Goal: Task Accomplishment & Management: Manage account settings

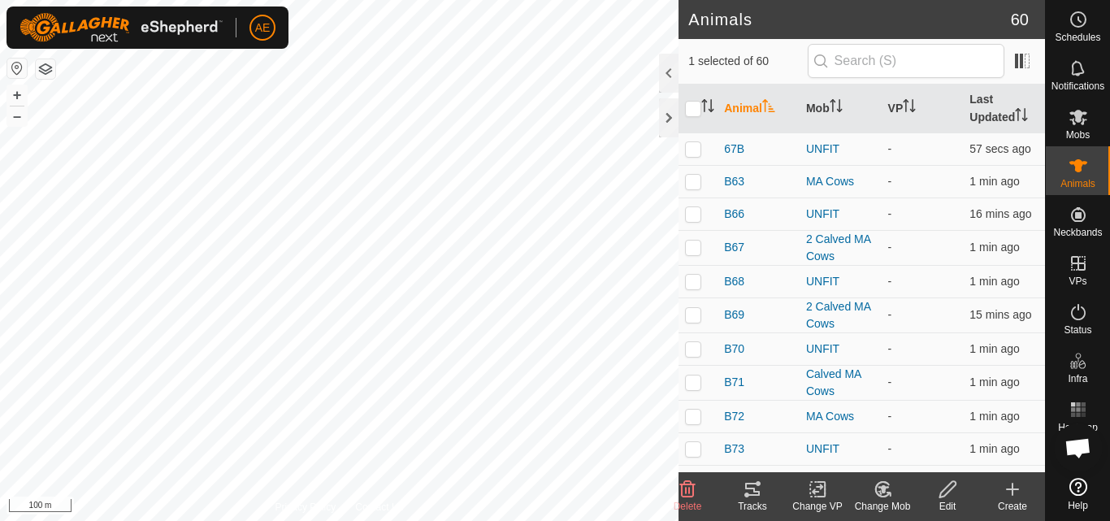
click at [945, 500] on div "Edit" at bounding box center [947, 506] width 65 height 15
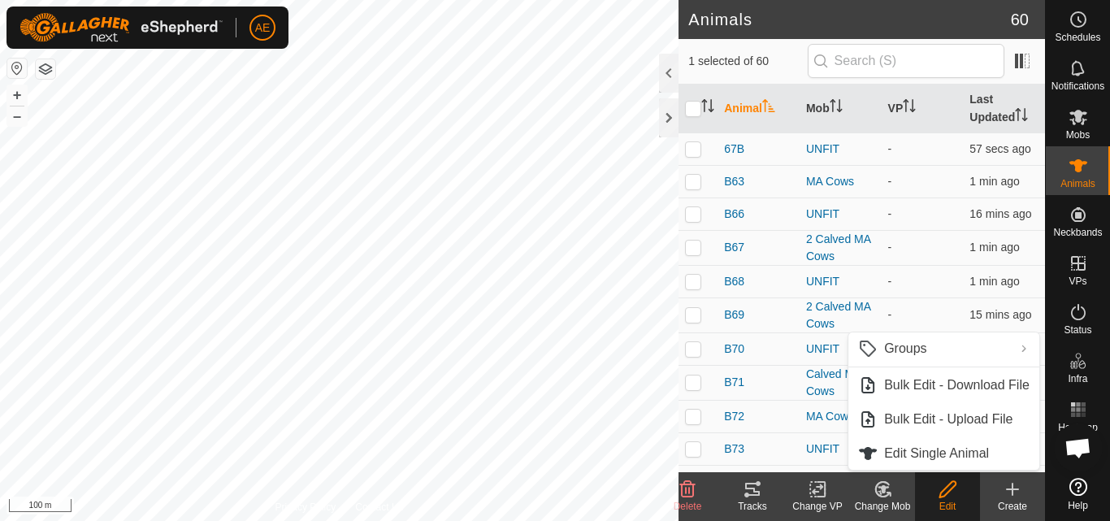
click at [880, 490] on icon at bounding box center [883, 490] width 20 height 20
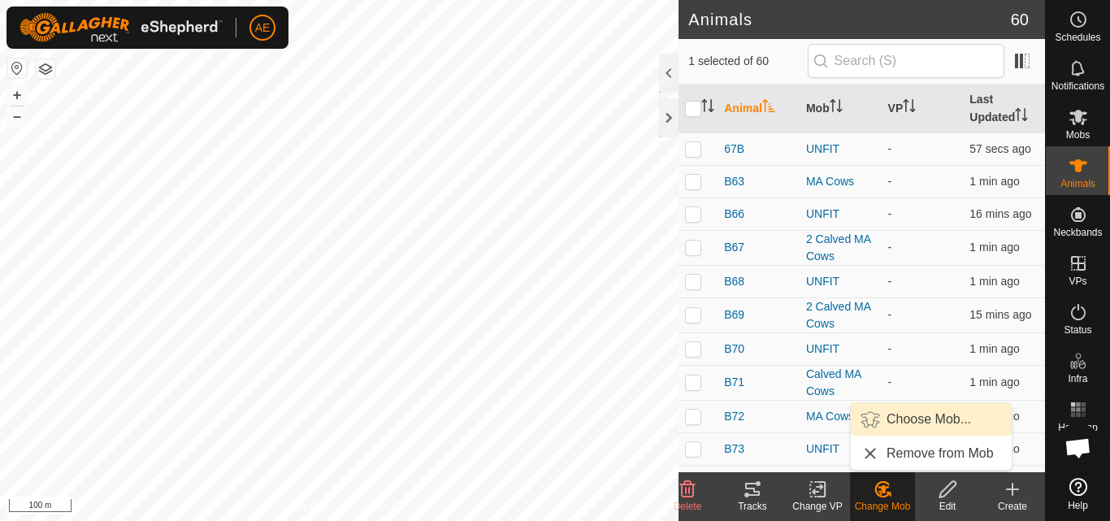
click at [914, 415] on link "Choose Mob..." at bounding box center [931, 419] width 161 height 33
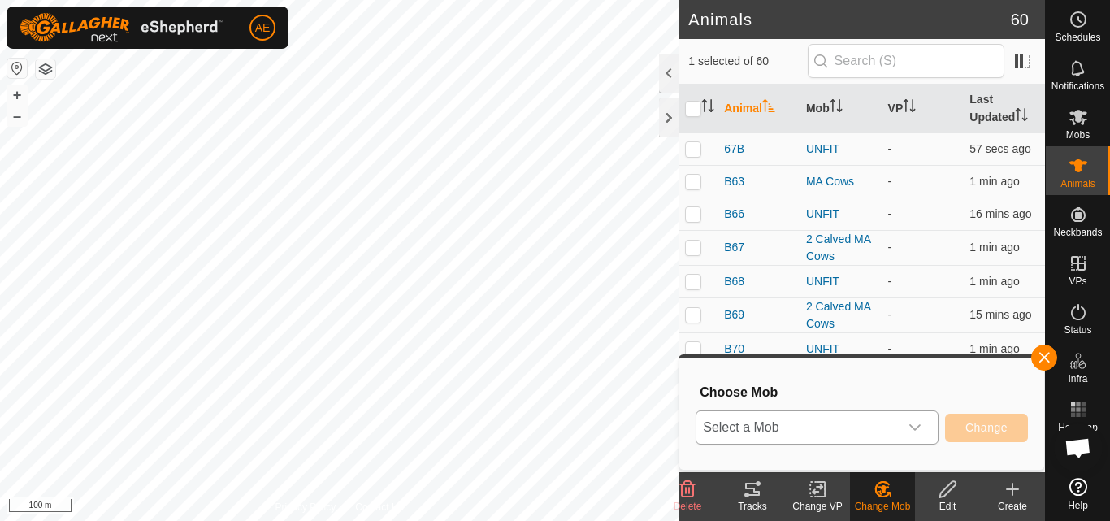
click at [919, 428] on icon "dropdown trigger" at bounding box center [915, 427] width 13 height 13
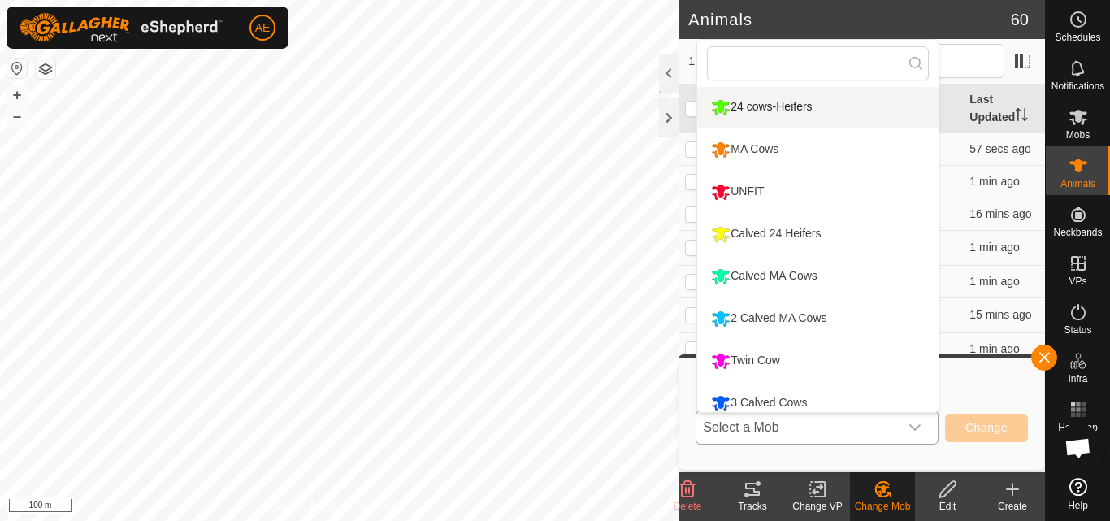
click at [817, 102] on li "24 cows-Heifers" at bounding box center [817, 107] width 241 height 41
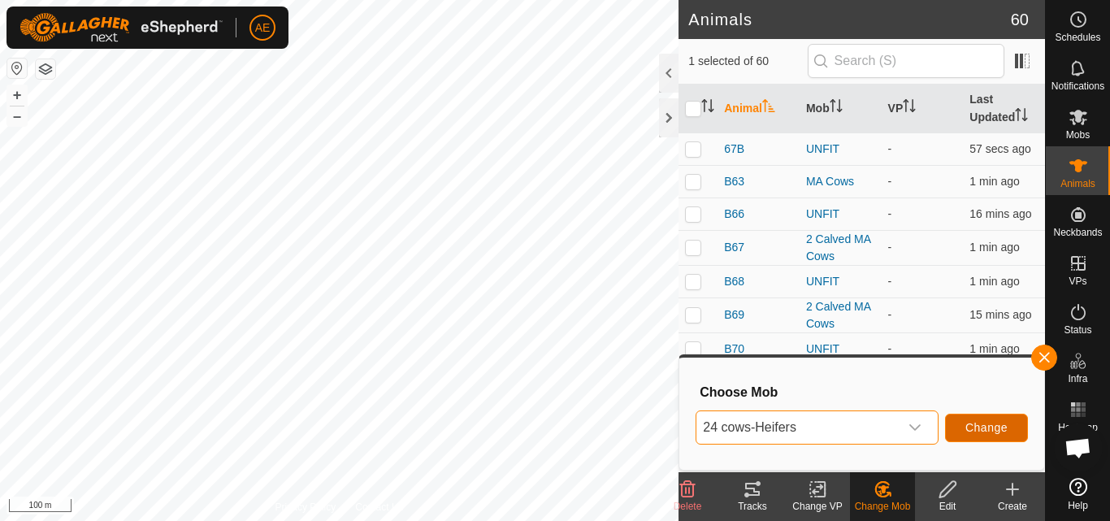
click at [989, 428] on span "Change" at bounding box center [987, 427] width 42 height 13
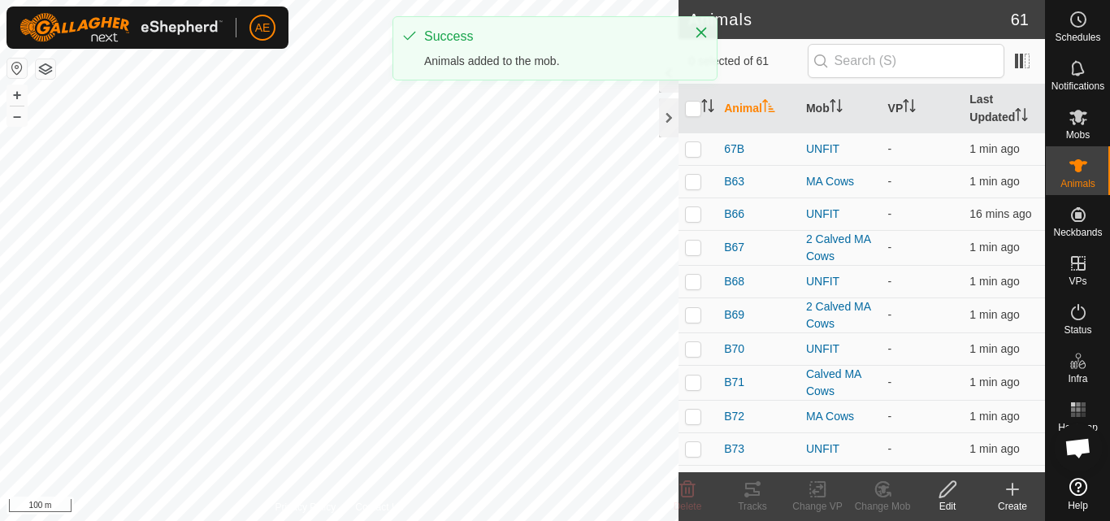
click at [950, 498] on icon at bounding box center [948, 490] width 20 height 20
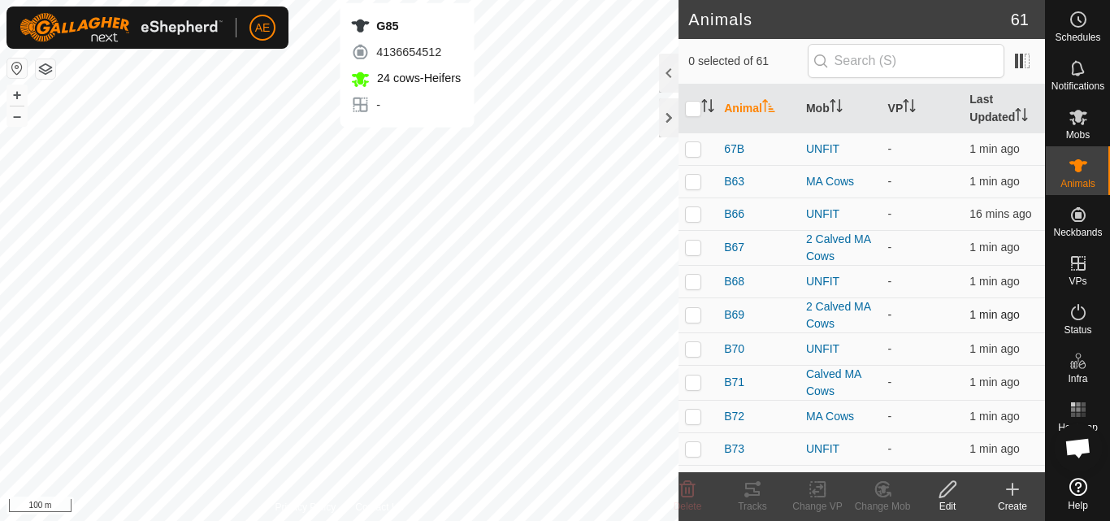
checkbox input "true"
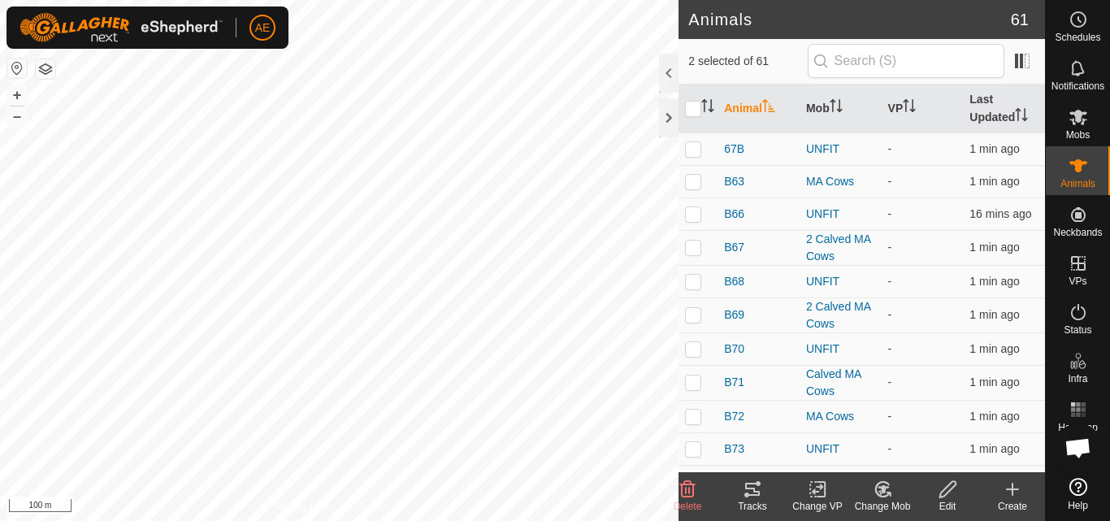
click at [888, 496] on icon at bounding box center [883, 490] width 20 height 20
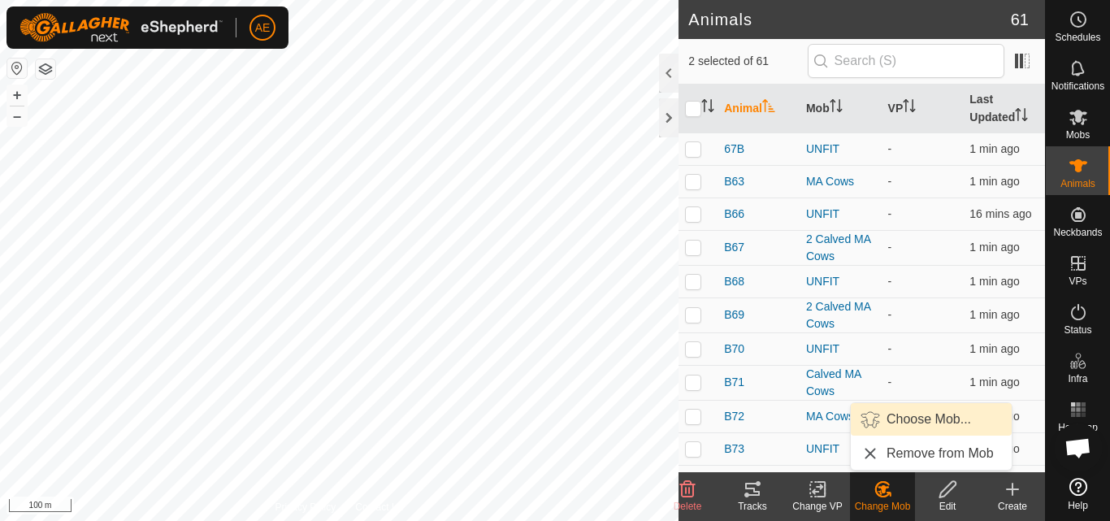
click at [919, 424] on link "Choose Mob..." at bounding box center [931, 419] width 161 height 33
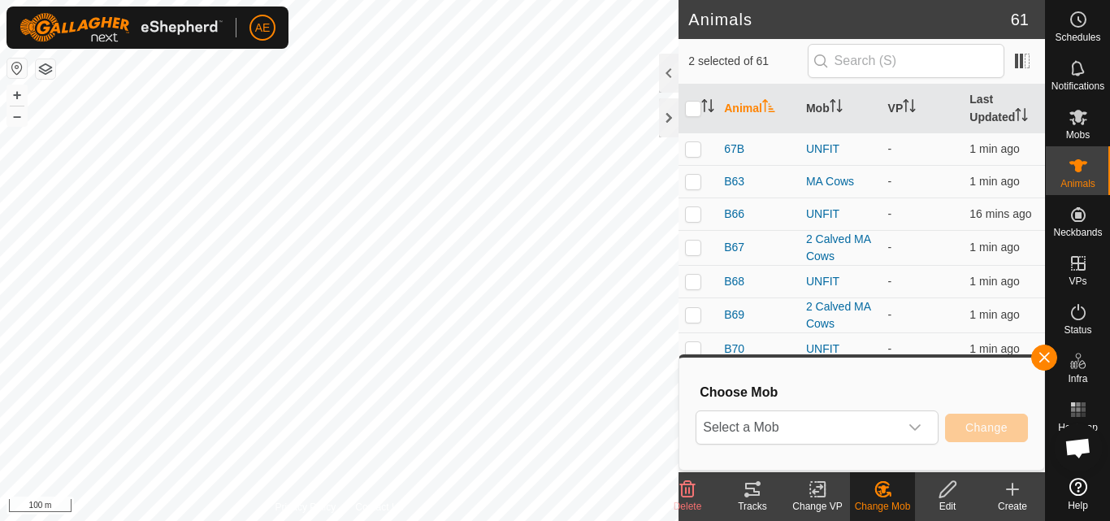
click at [919, 424] on icon "dropdown trigger" at bounding box center [915, 427] width 13 height 13
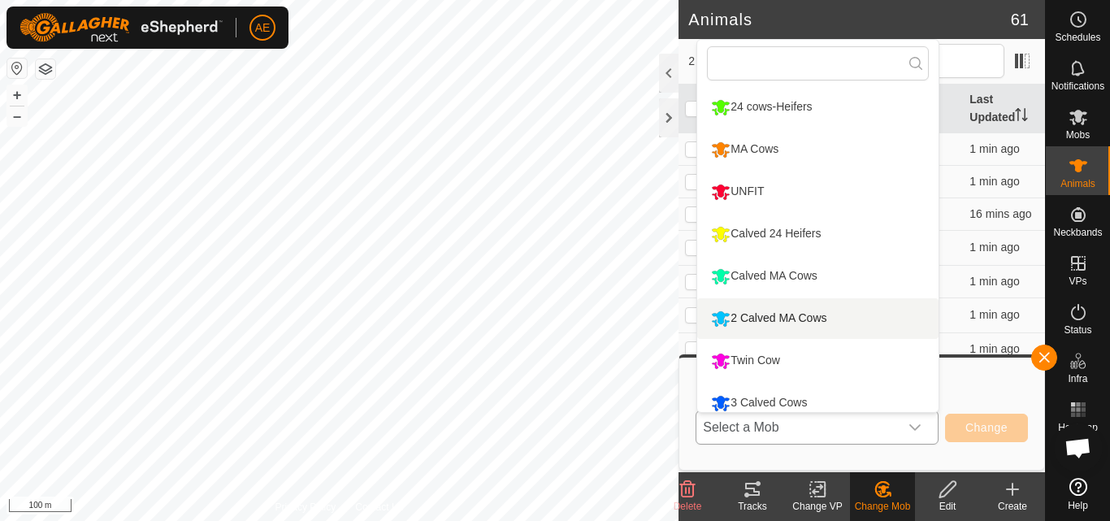
scroll to position [11, 0]
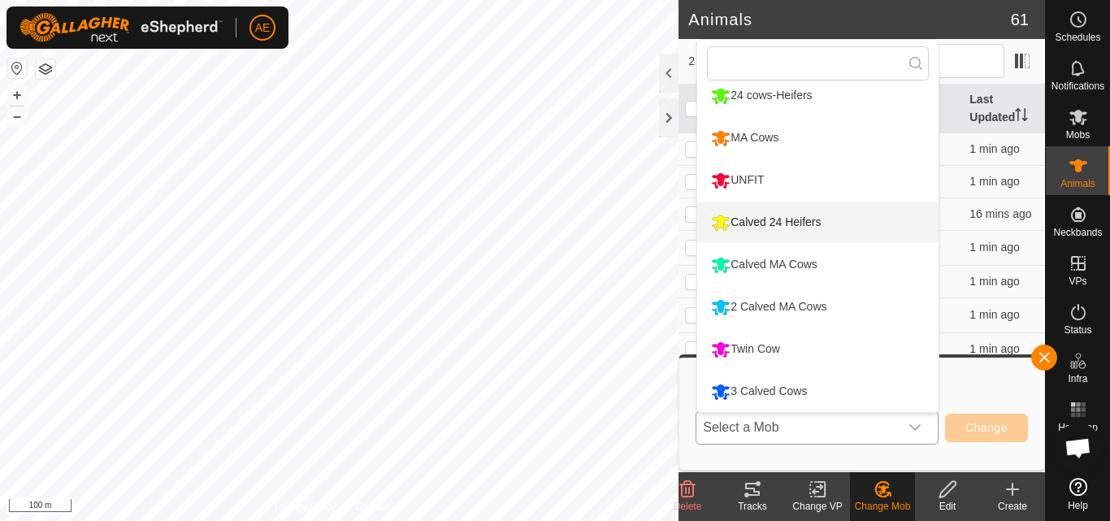
click at [848, 229] on li "Calved 24 Heifers" at bounding box center [817, 222] width 241 height 41
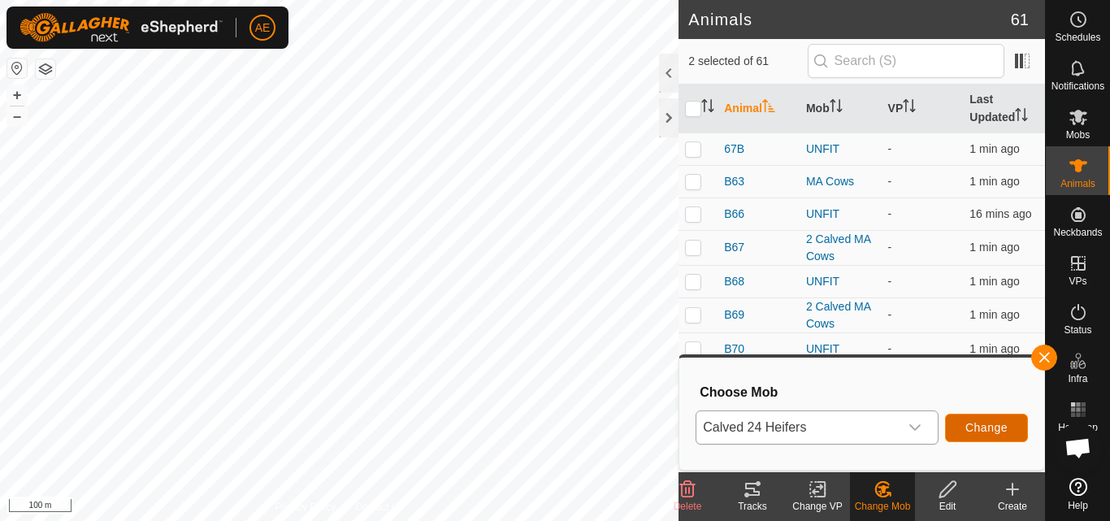
click at [975, 430] on span "Change" at bounding box center [987, 427] width 42 height 13
checkbox input "false"
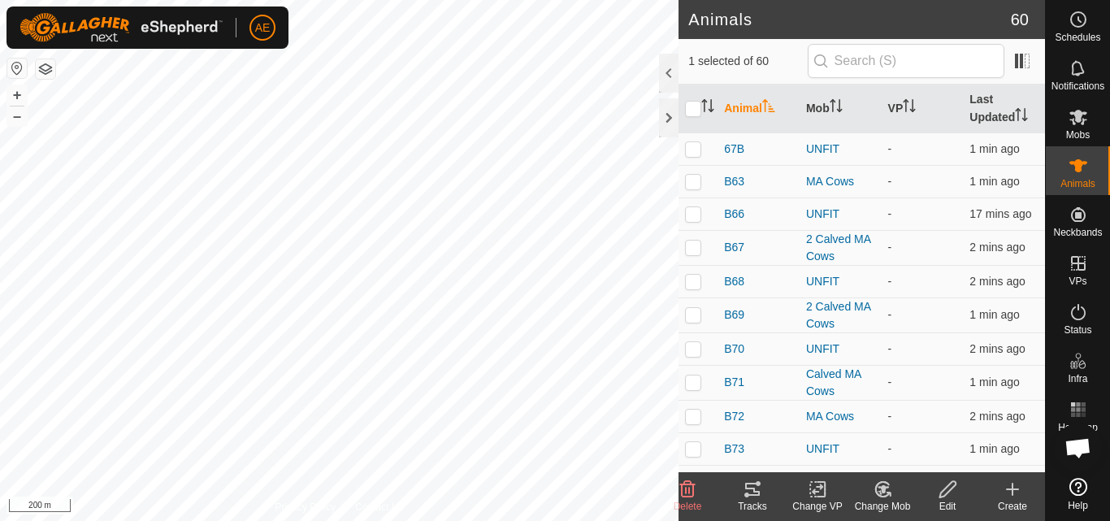
click at [882, 499] on div "Change Mob" at bounding box center [882, 506] width 65 height 15
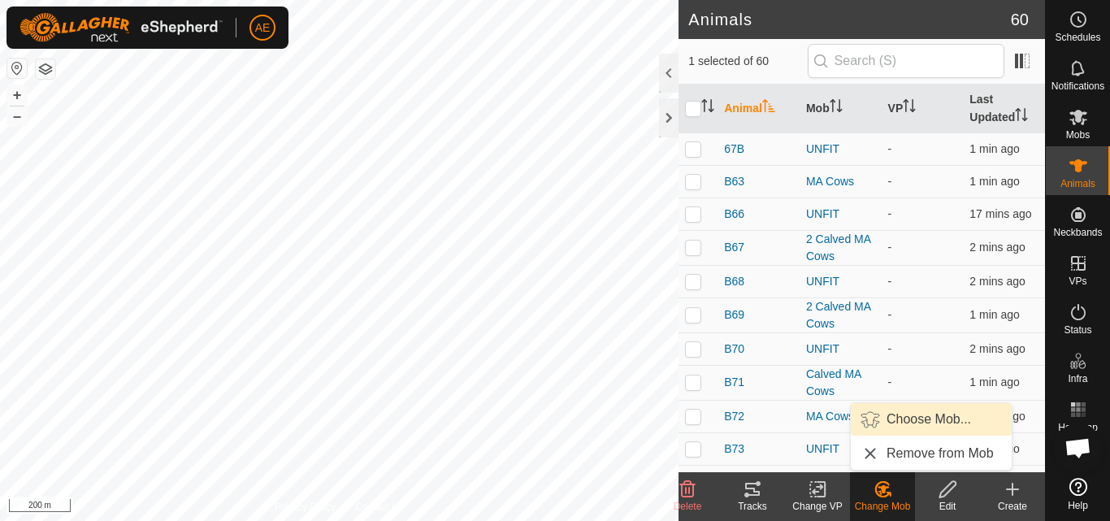
click at [918, 424] on link "Choose Mob..." at bounding box center [931, 419] width 161 height 33
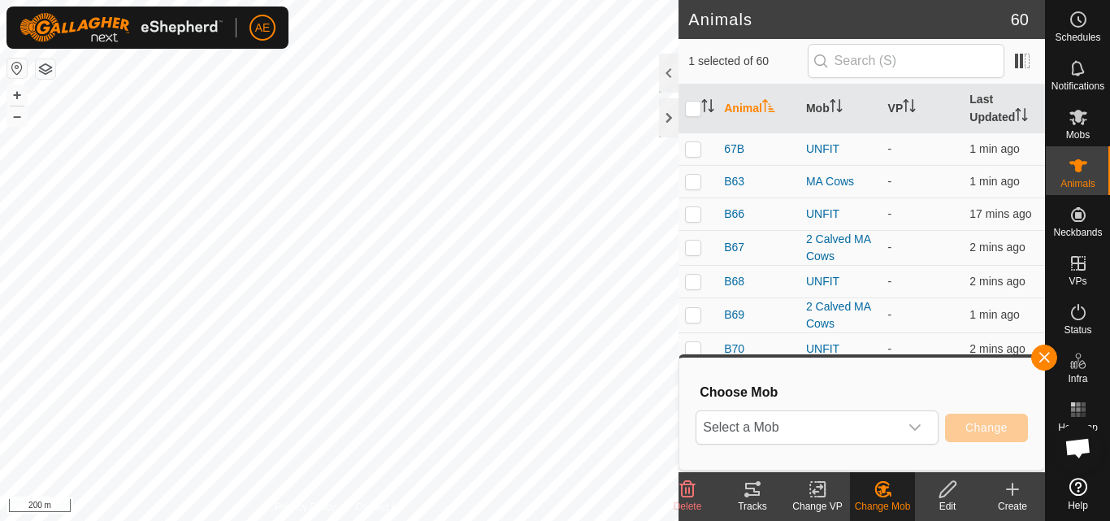
click at [918, 424] on icon "dropdown trigger" at bounding box center [915, 427] width 13 height 13
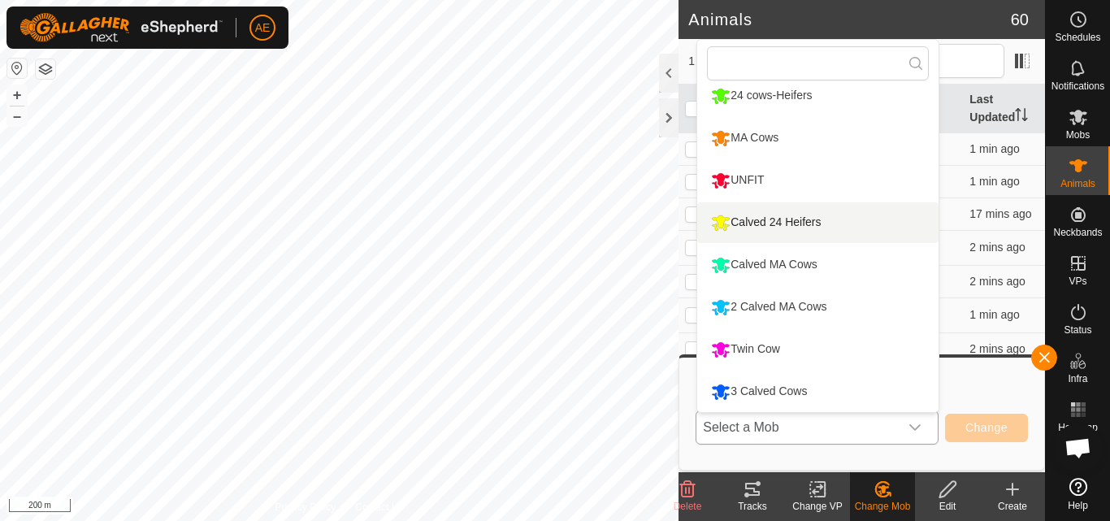
click at [842, 215] on li "Calved 24 Heifers" at bounding box center [817, 222] width 241 height 41
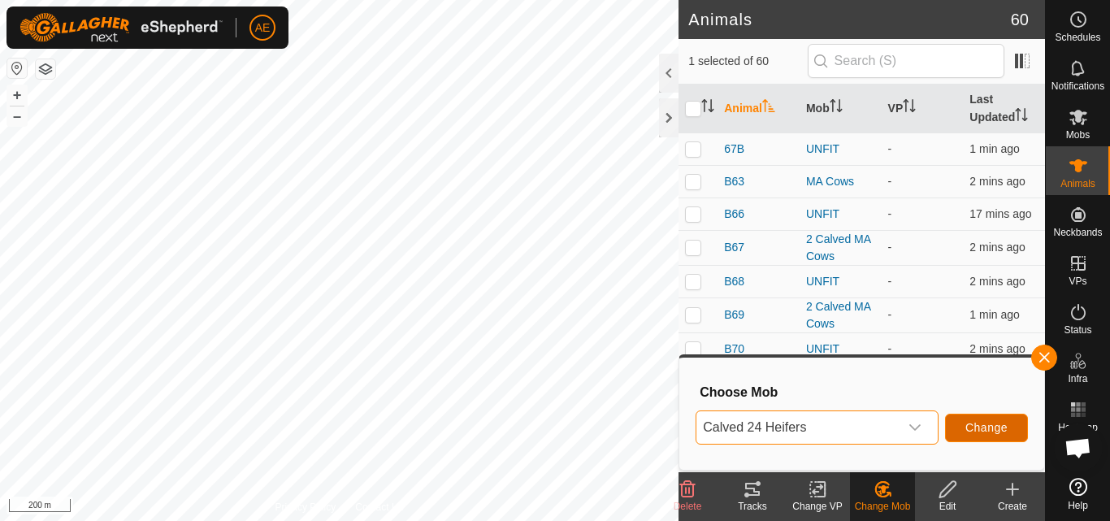
click at [989, 429] on span "Change" at bounding box center [987, 427] width 42 height 13
checkbox input "false"
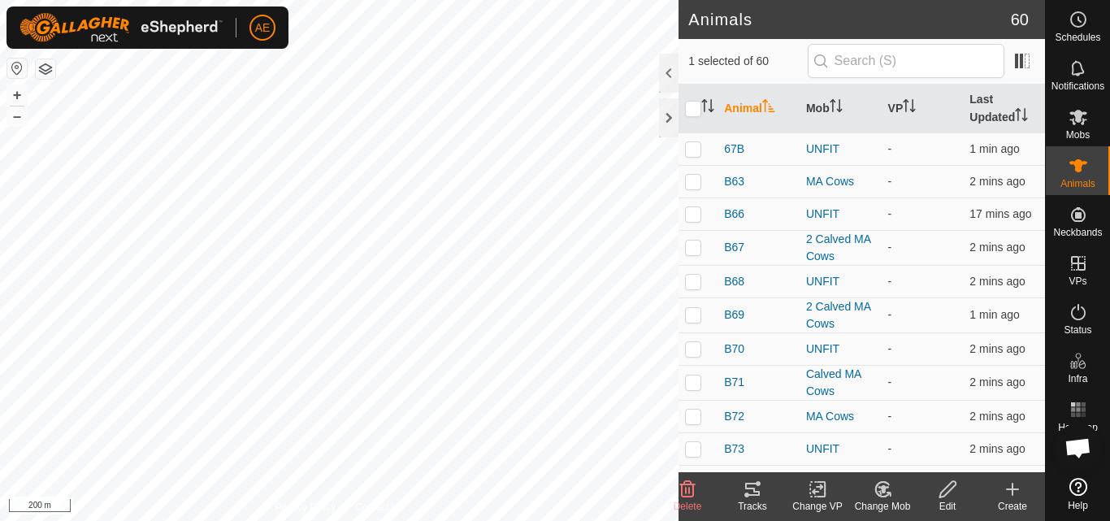
click at [886, 497] on icon at bounding box center [882, 489] width 14 height 15
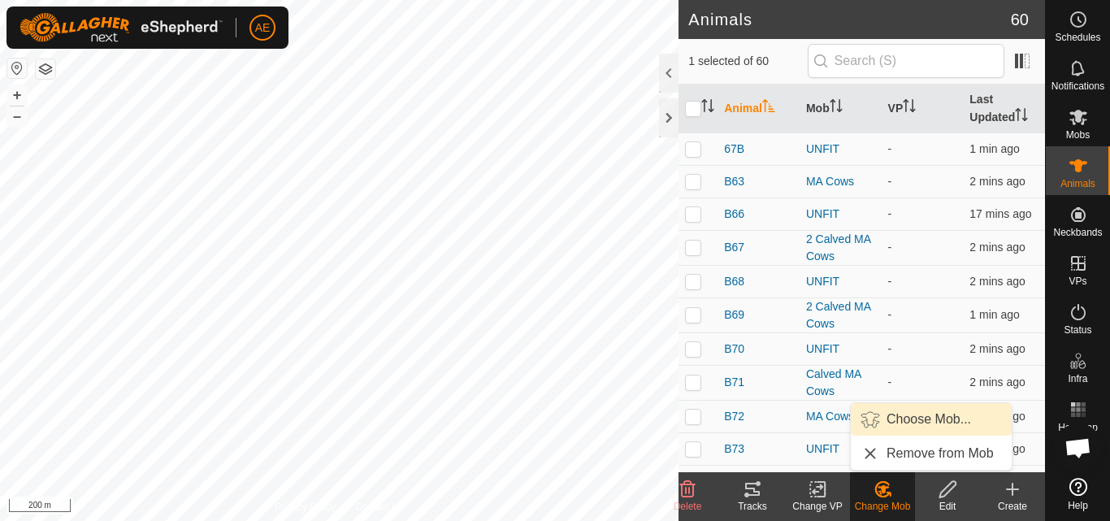
click at [922, 413] on link "Choose Mob..." at bounding box center [931, 419] width 161 height 33
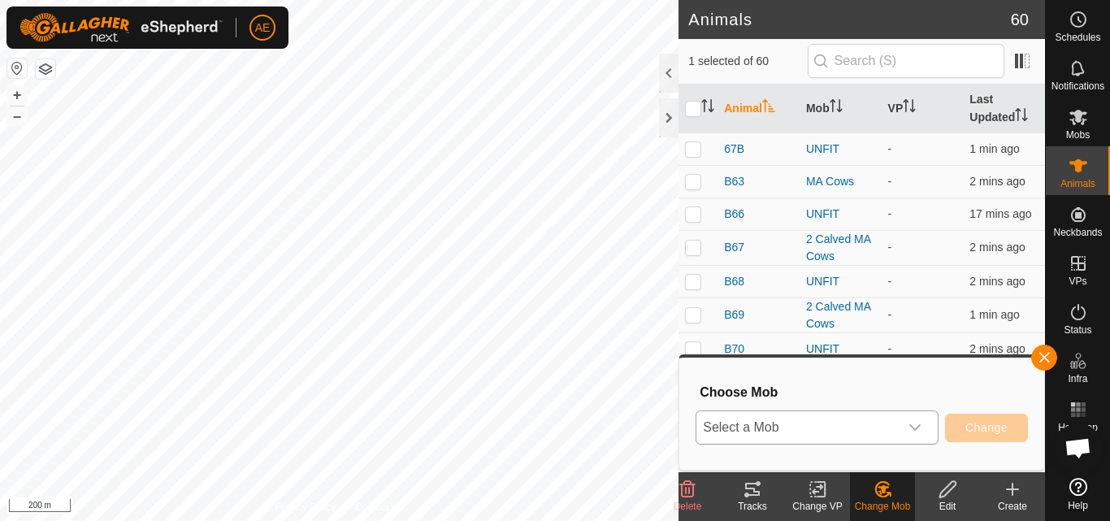
click at [915, 424] on icon "dropdown trigger" at bounding box center [915, 427] width 13 height 13
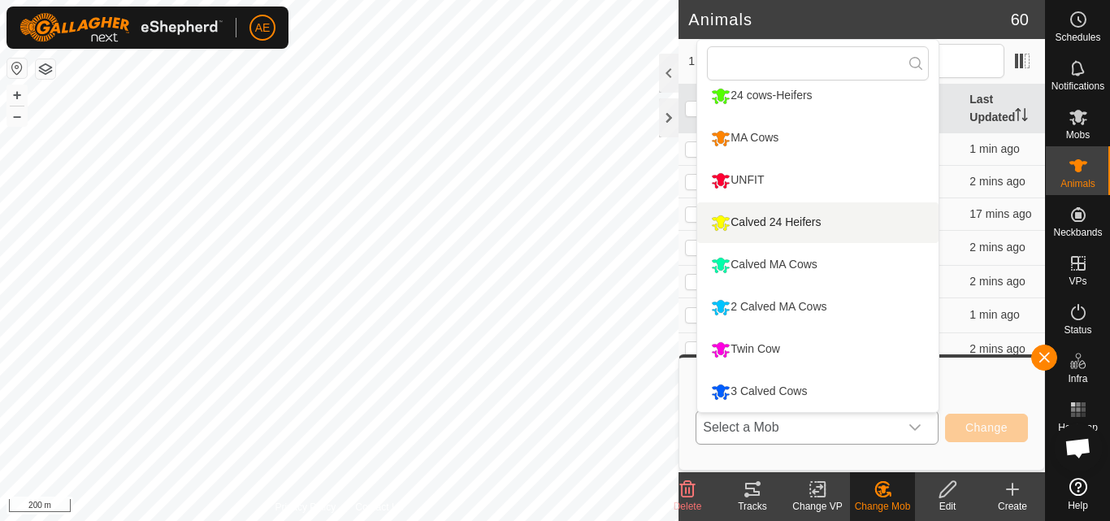
click at [840, 229] on li "Calved 24 Heifers" at bounding box center [817, 222] width 241 height 41
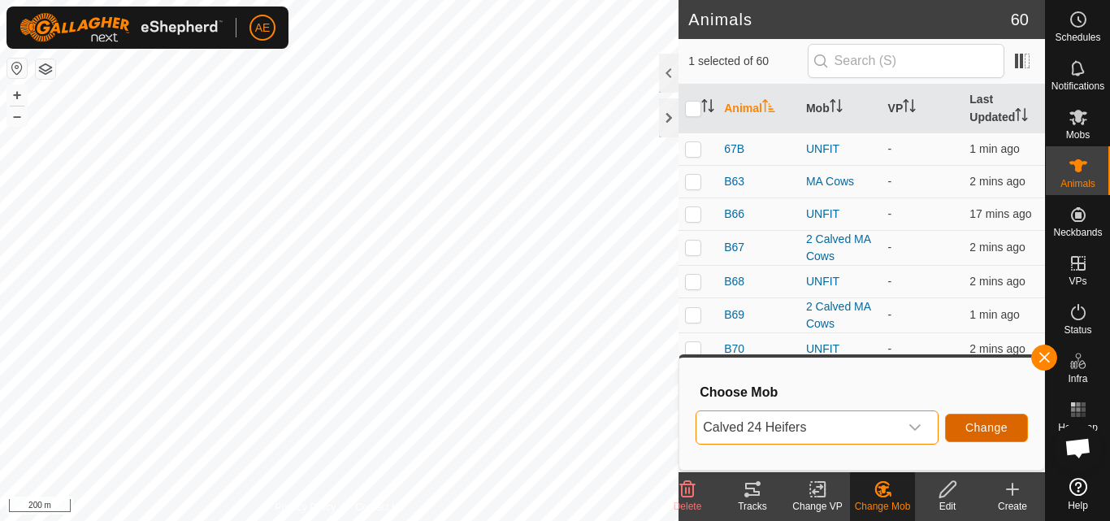
click at [984, 434] on span "Change" at bounding box center [987, 427] width 42 height 13
checkbox input "false"
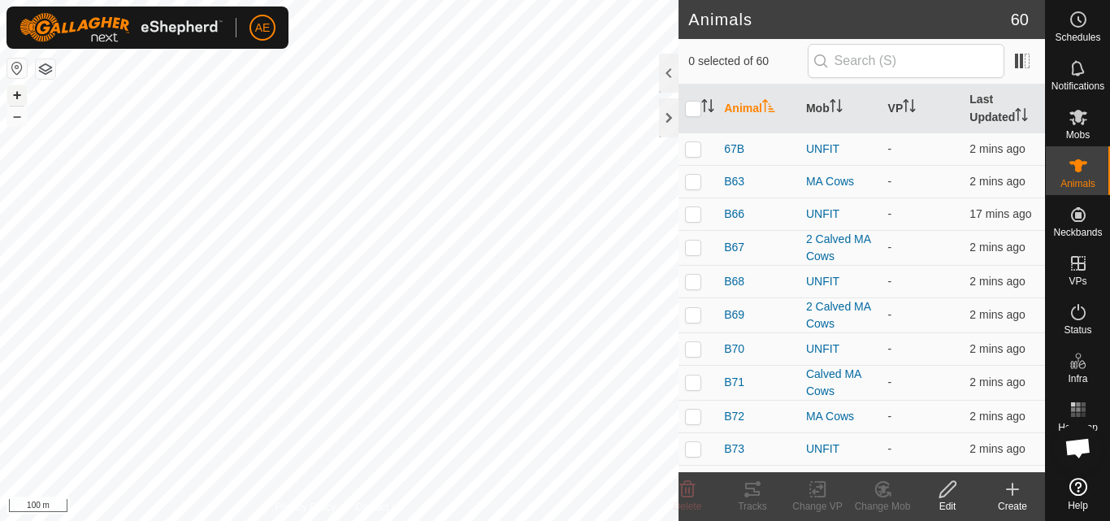
click at [16, 92] on button "+" at bounding box center [17, 95] width 20 height 20
